Goal: Transaction & Acquisition: Purchase product/service

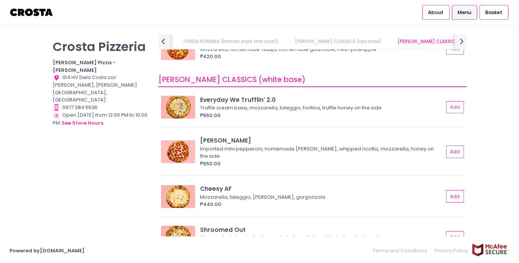
scroll to position [383, 0]
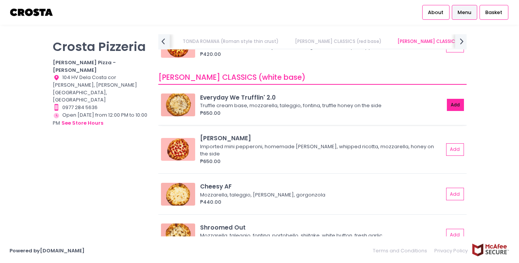
click at [456, 107] on button "Add" at bounding box center [455, 105] width 17 height 13
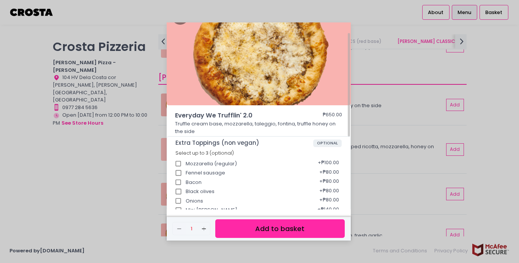
scroll to position [21, 0]
click at [180, 183] on input "Bacon" at bounding box center [178, 182] width 14 height 14
checkbox input "true"
click at [291, 224] on button "Add to basket" at bounding box center [279, 228] width 129 height 19
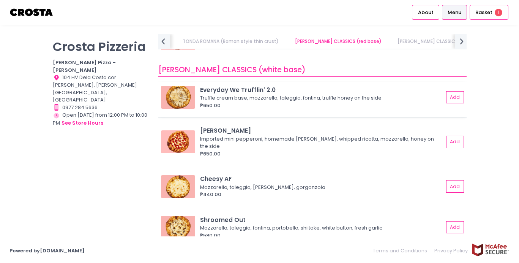
scroll to position [392, 0]
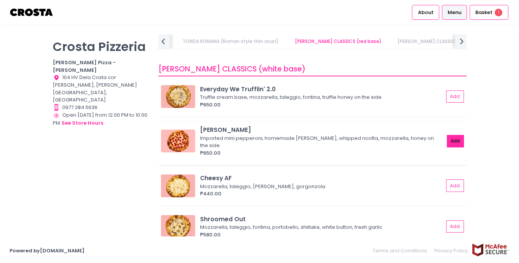
click at [455, 140] on button "Add" at bounding box center [455, 141] width 17 height 13
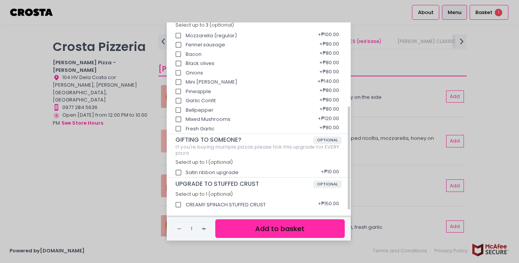
scroll to position [151, 0]
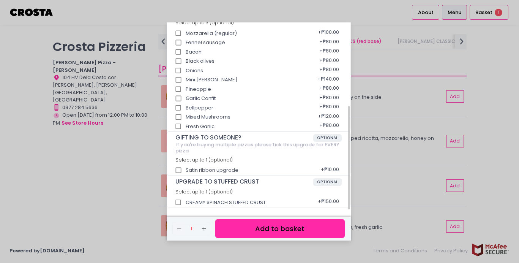
click at [179, 202] on input "CREAMY SPINACH STUFFED CRUST" at bounding box center [178, 202] width 14 height 14
click at [179, 203] on input "CREAMY SPINACH STUFFED CRUST" at bounding box center [178, 202] width 14 height 14
checkbox input "false"
click at [177, 170] on input "Satin ribbon upgrade" at bounding box center [178, 170] width 14 height 14
checkbox input "true"
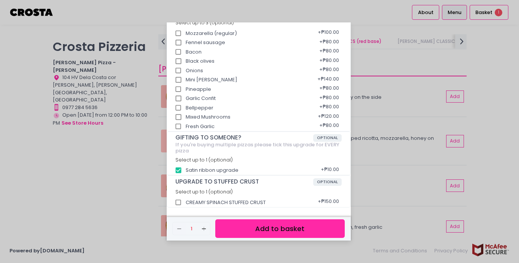
click at [252, 228] on button "Add to basket" at bounding box center [279, 228] width 129 height 19
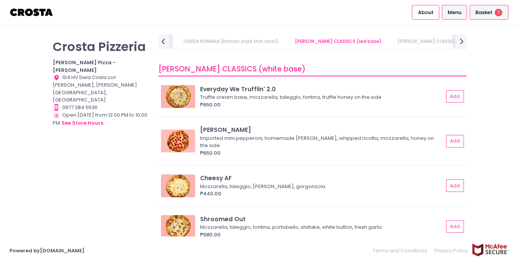
click at [486, 14] on span "Basket" at bounding box center [484, 13] width 17 height 8
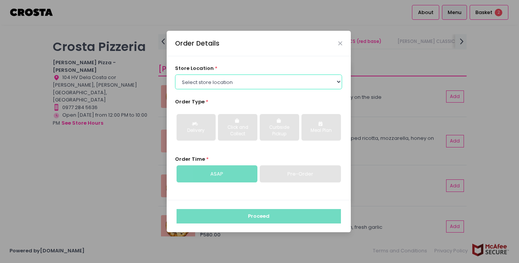
click at [233, 81] on select "Select store location [PERSON_NAME] Pizza - [PERSON_NAME] Pizza - [GEOGRAPHIC_D…" at bounding box center [258, 81] width 167 height 14
select select "5fabb2e53664a8677beaeb89"
click at [175, 74] on select "Select store location [PERSON_NAME] Pizza - [PERSON_NAME] Pizza - [GEOGRAPHIC_D…" at bounding box center [258, 81] width 167 height 14
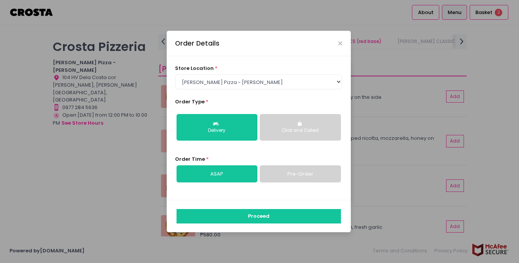
click at [306, 130] on div "Click and Collect" at bounding box center [300, 130] width 70 height 7
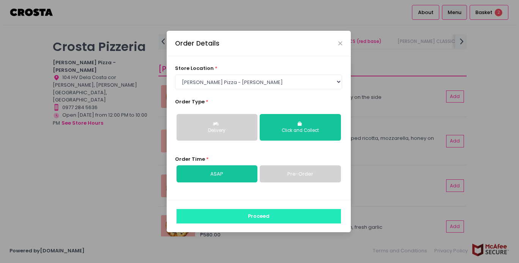
click at [244, 219] on button "Proceed" at bounding box center [259, 216] width 164 height 14
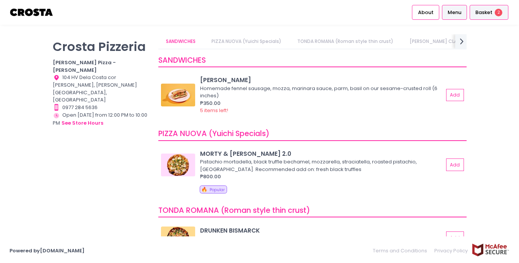
click at [481, 12] on span "Basket" at bounding box center [484, 13] width 17 height 8
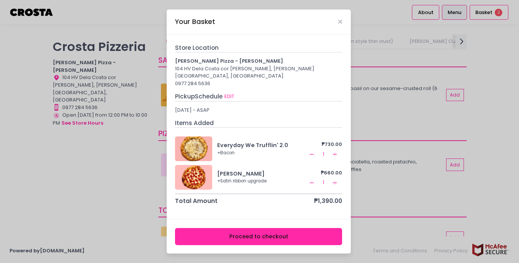
click at [198, 143] on div at bounding box center [193, 148] width 37 height 25
click at [227, 142] on div "Everyday We Trufflin' 2.0" at bounding box center [262, 145] width 90 height 8
click at [240, 144] on div "Everyday We Trufflin' 2.0" at bounding box center [262, 145] width 90 height 8
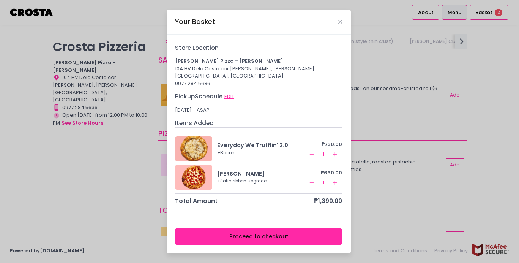
click at [231, 92] on button "EDIT" at bounding box center [229, 96] width 11 height 8
select select "5fabb2e53664a8677beaeb89"
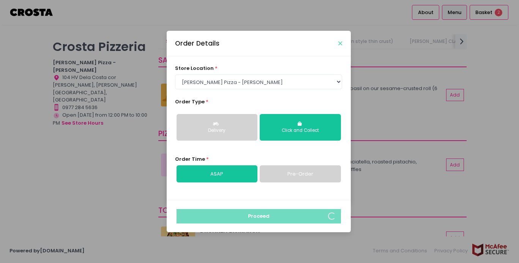
click at [340, 42] on icon "Close" at bounding box center [340, 44] width 4 height 6
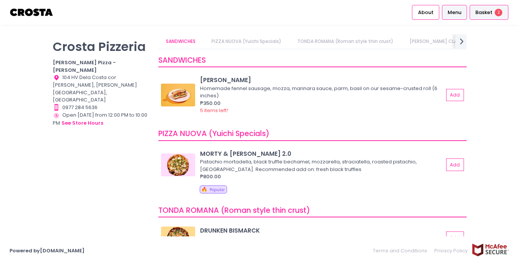
click at [486, 13] on span "Basket" at bounding box center [484, 13] width 17 height 8
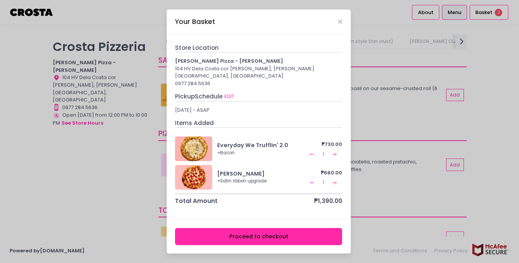
click at [313, 154] on rect at bounding box center [312, 154] width 4 height 0
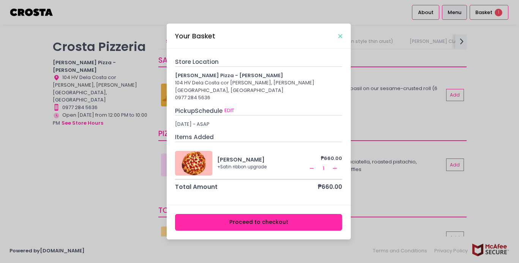
click at [341, 39] on icon "Close" at bounding box center [340, 36] width 4 height 6
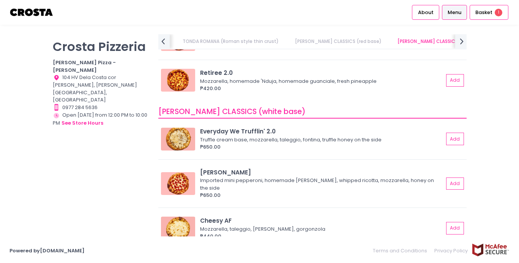
scroll to position [351, 0]
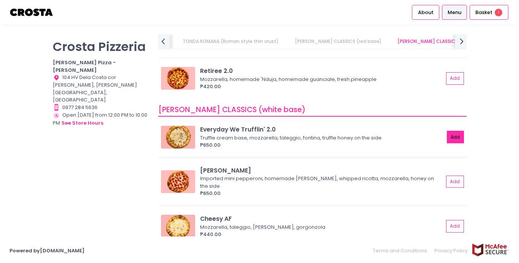
click at [459, 139] on button "Add" at bounding box center [455, 137] width 17 height 13
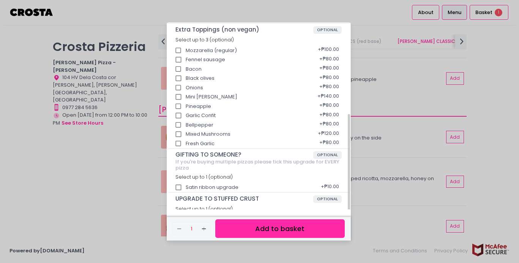
scroll to position [151, 0]
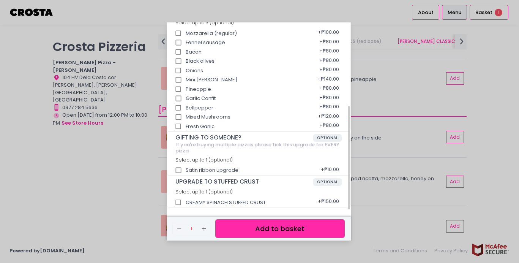
click at [180, 171] on input "Satin ribbon upgrade" at bounding box center [178, 170] width 14 height 14
checkbox input "true"
click at [179, 53] on input "Bacon" at bounding box center [178, 52] width 14 height 14
checkbox input "true"
click at [251, 227] on button "Add to basket" at bounding box center [279, 228] width 129 height 19
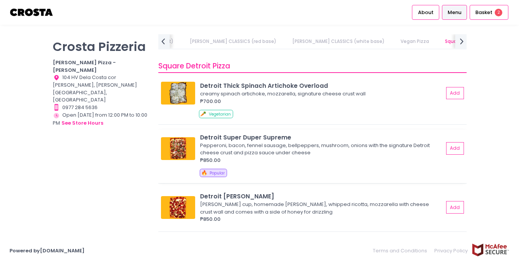
scroll to position [764, 0]
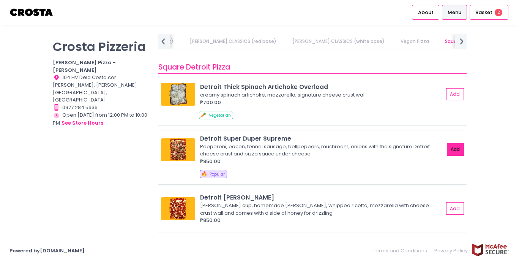
click at [454, 143] on button "Add" at bounding box center [455, 149] width 17 height 13
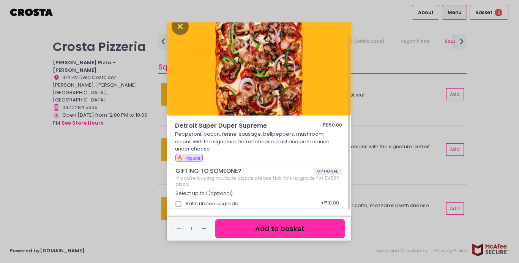
scroll to position [11, 0]
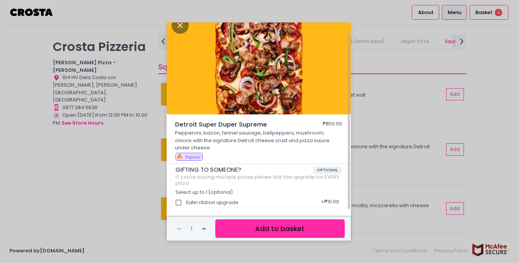
click at [180, 203] on input "Satin ribbon upgrade" at bounding box center [178, 202] width 14 height 14
checkbox input "true"
click at [276, 228] on button "Add to basket" at bounding box center [279, 228] width 129 height 19
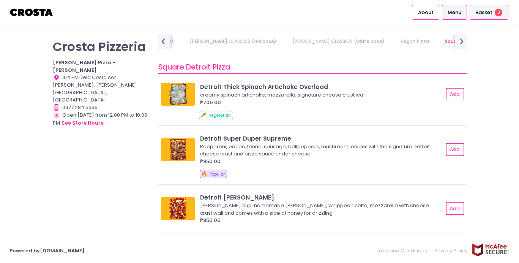
click at [485, 12] on span "Basket" at bounding box center [484, 13] width 17 height 8
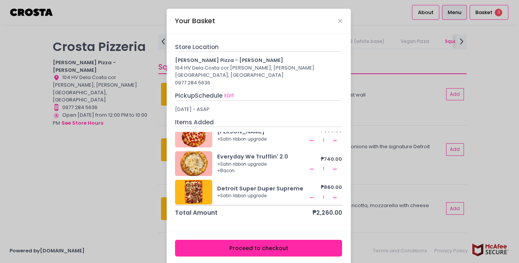
scroll to position [16, 0]
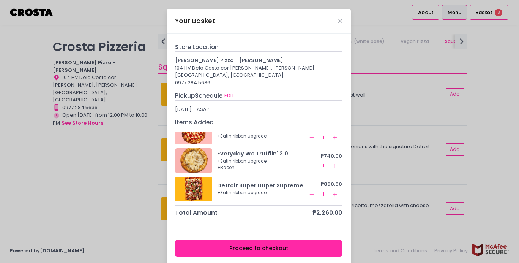
click at [309, 163] on icon "Remove Created with Sketch." at bounding box center [312, 166] width 6 height 6
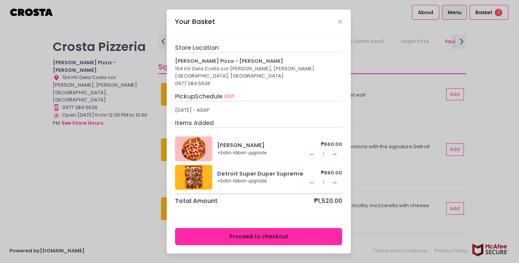
scroll to position [0, 0]
click at [275, 236] on button "Proceed to checkout" at bounding box center [258, 236] width 167 height 17
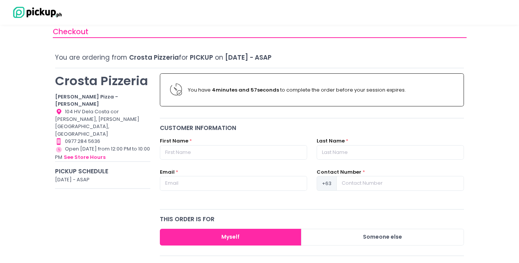
scroll to position [17, 0]
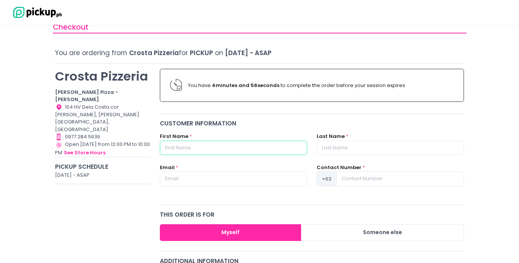
click at [206, 150] on input "text" at bounding box center [233, 148] width 147 height 14
type input "[PERSON_NAME]"
type input "Calusa"
type input "09778199338"
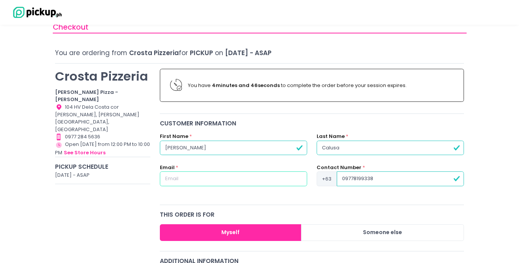
click at [219, 179] on input "text" at bounding box center [233, 178] width 147 height 14
type input "[EMAIL_ADDRESS][DOMAIN_NAME]"
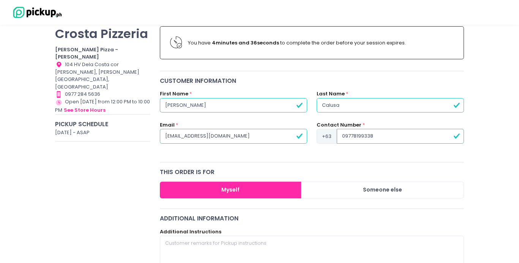
scroll to position [60, 0]
click at [273, 195] on button "Myself" at bounding box center [231, 189] width 142 height 17
click at [210, 191] on button "Myself" at bounding box center [231, 189] width 142 height 17
click at [226, 190] on button "Myself" at bounding box center [231, 189] width 142 height 17
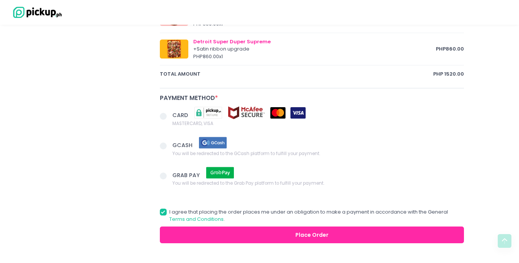
scroll to position [426, 0]
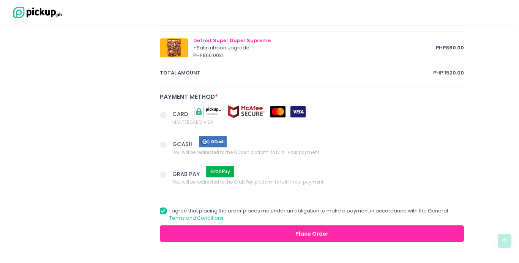
click at [163, 146] on span at bounding box center [163, 144] width 7 height 7
click at [169, 146] on input "GCASH You will be redirected to the GCash platform to fulfill your payment." at bounding box center [171, 143] width 5 height 5
radio input "true"
click at [162, 115] on span at bounding box center [163, 115] width 7 height 7
click at [169, 115] on input "CARD MASTERCARD, VISA" at bounding box center [171, 113] width 5 height 5
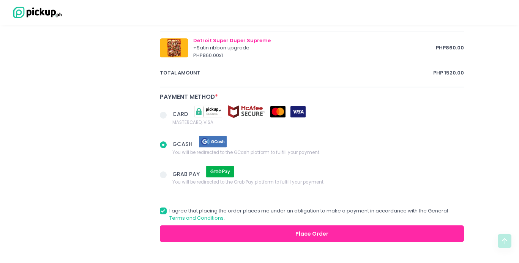
radio input "true"
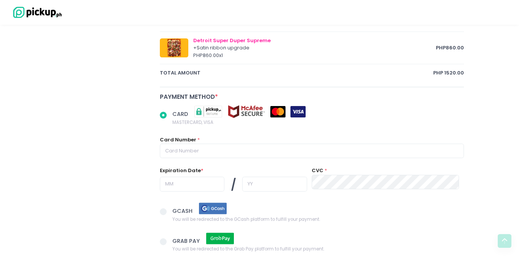
click at [163, 213] on span at bounding box center [163, 211] width 7 height 7
click at [169, 213] on input "GCASH You will be redirected to the GCash platform to fulfill your payment." at bounding box center [171, 210] width 5 height 5
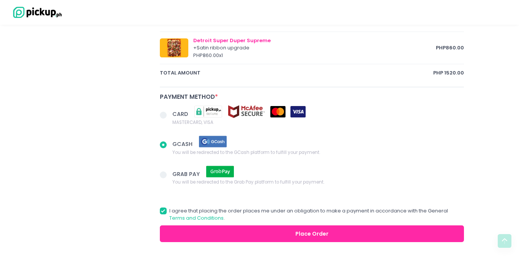
click at [272, 236] on button "Place Order" at bounding box center [312, 233] width 305 height 17
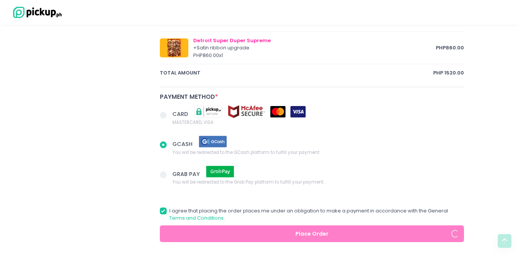
radio input "true"
type input "9778199338"
radio input "true"
